Goal: Transaction & Acquisition: Subscribe to service/newsletter

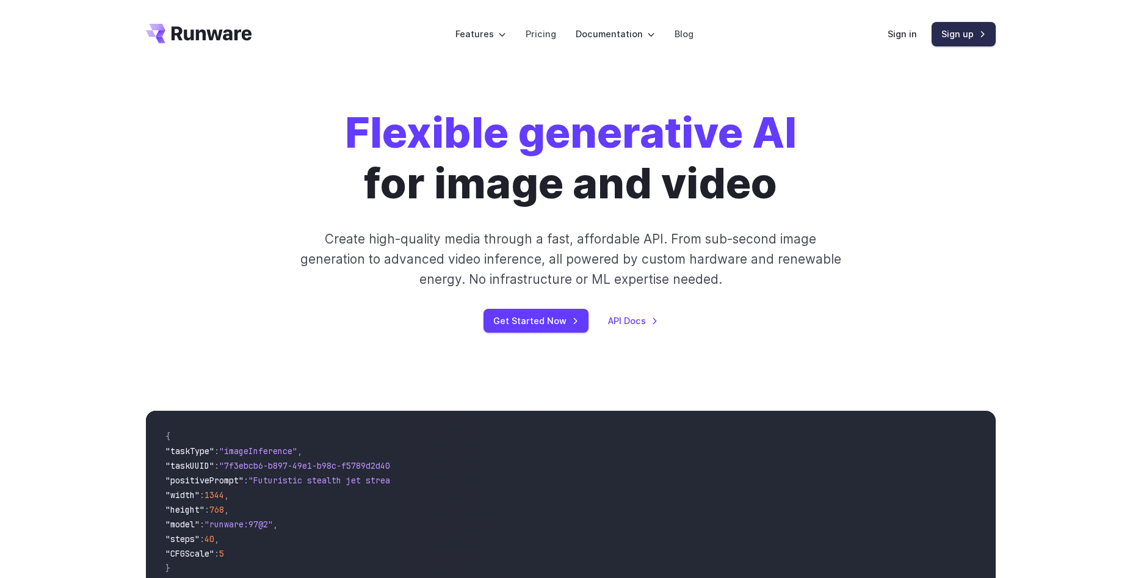
click at [950, 38] on link "Sign up" at bounding box center [964, 34] width 64 height 24
click at [540, 36] on link "Pricing" at bounding box center [541, 34] width 31 height 14
